Goal: Navigation & Orientation: Understand site structure

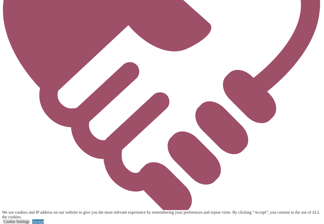
scroll to position [1977, 0]
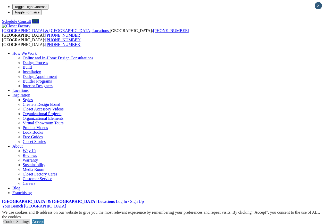
click at [36, 149] on link "Why Us" at bounding box center [30, 151] width 14 height 4
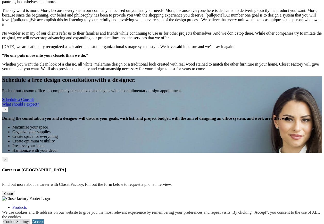
scroll to position [490, 0]
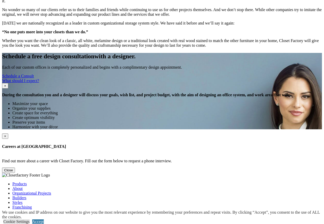
click at [23, 186] on link "About" at bounding box center [17, 188] width 10 height 4
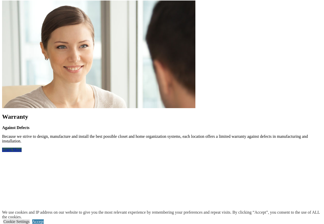
scroll to position [980, 0]
